Goal: Transaction & Acquisition: Purchase product/service

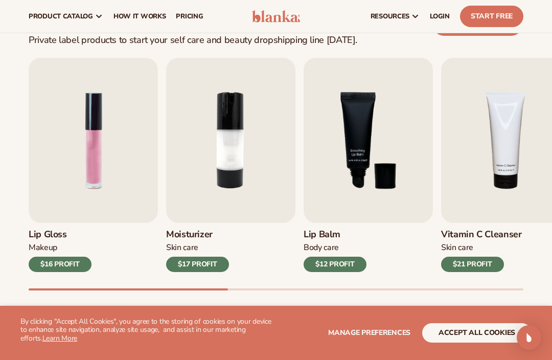
scroll to position [297, 0]
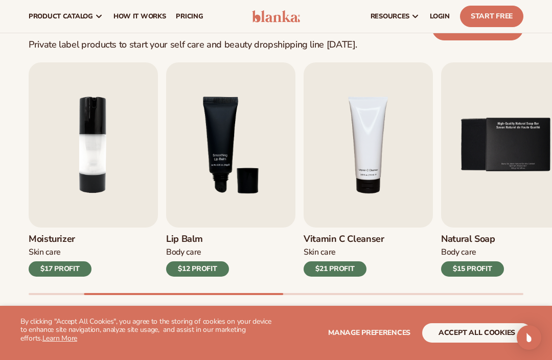
click at [252, 216] on img "3 / 9" at bounding box center [230, 144] width 129 height 165
click at [228, 209] on img "3 / 9" at bounding box center [230, 144] width 129 height 165
click at [189, 235] on h3 "Lip Balm" at bounding box center [197, 238] width 63 height 11
click at [478, 342] on button "accept all cookies" at bounding box center [476, 332] width 109 height 19
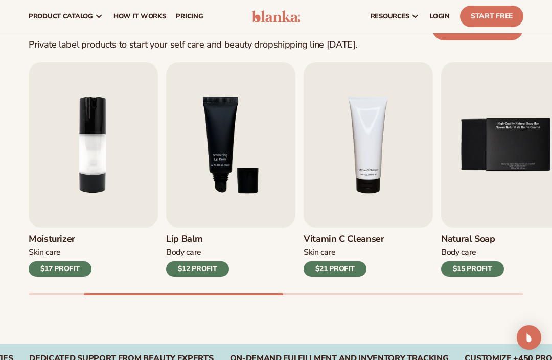
click at [203, 234] on h3 "Lip Balm" at bounding box center [197, 238] width 63 height 11
click at [255, 208] on img "3 / 9" at bounding box center [230, 144] width 129 height 165
click at [208, 241] on h3 "Lip Balm" at bounding box center [197, 238] width 63 height 11
click at [199, 249] on div "Body Care" at bounding box center [197, 252] width 63 height 11
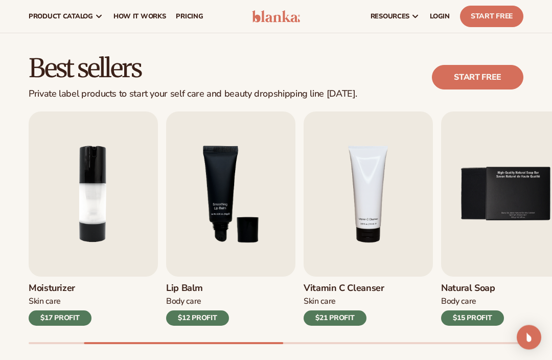
scroll to position [248, 0]
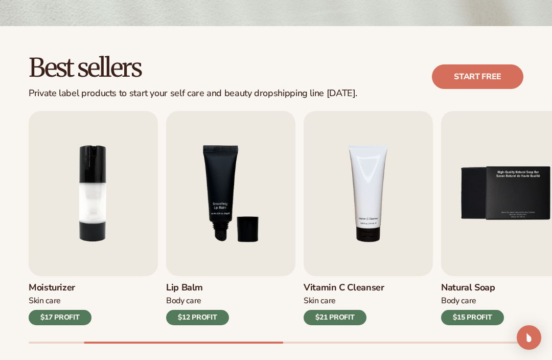
click at [176, 295] on div "Body Care" at bounding box center [197, 300] width 63 height 11
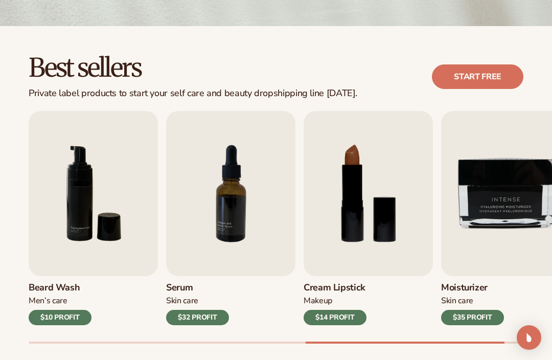
click at [348, 291] on h3 "Cream Lipstick" at bounding box center [334, 287] width 63 height 11
click at [362, 316] on div "$14 PROFIT" at bounding box center [334, 316] width 63 height 15
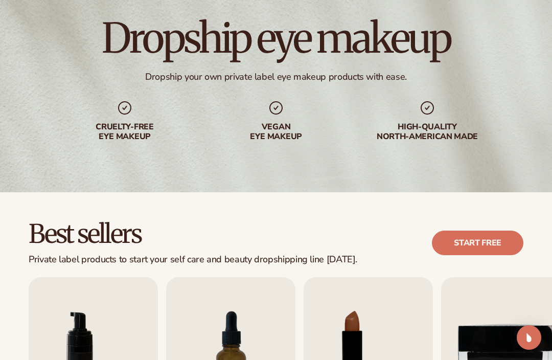
scroll to position [0, 0]
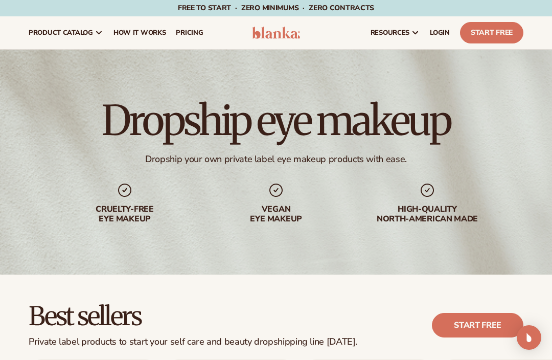
click at [512, 29] on link "Start Free" at bounding box center [491, 32] width 63 height 21
